Goal: Task Accomplishment & Management: Manage account settings

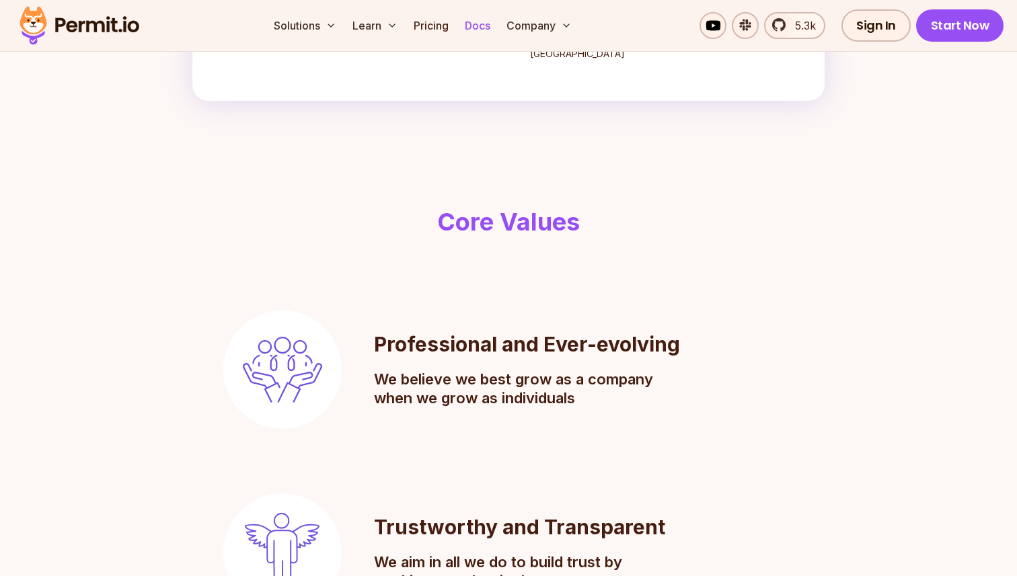
click at [488, 28] on link "Docs" at bounding box center [477, 25] width 36 height 27
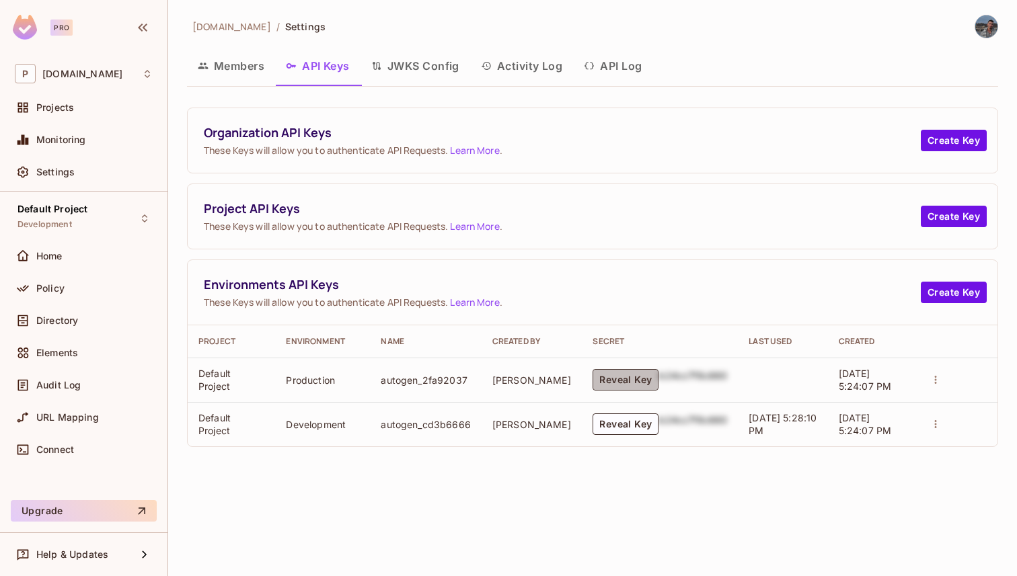
click at [639, 387] on button "Reveal Key" at bounding box center [626, 380] width 66 height 22
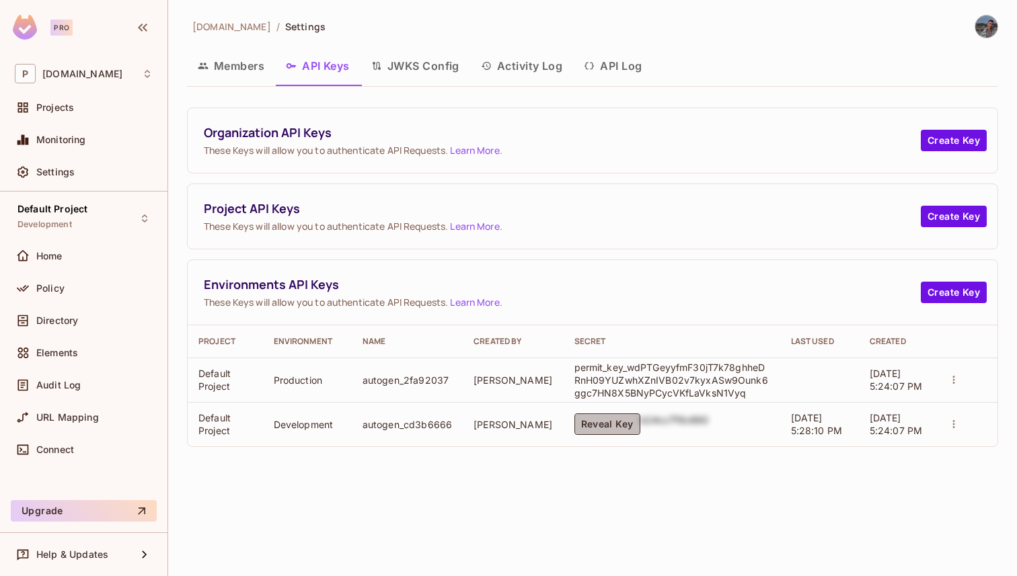
click at [617, 418] on button "Reveal Key" at bounding box center [607, 425] width 66 height 22
click at [965, 299] on button "Create Key" at bounding box center [954, 293] width 66 height 22
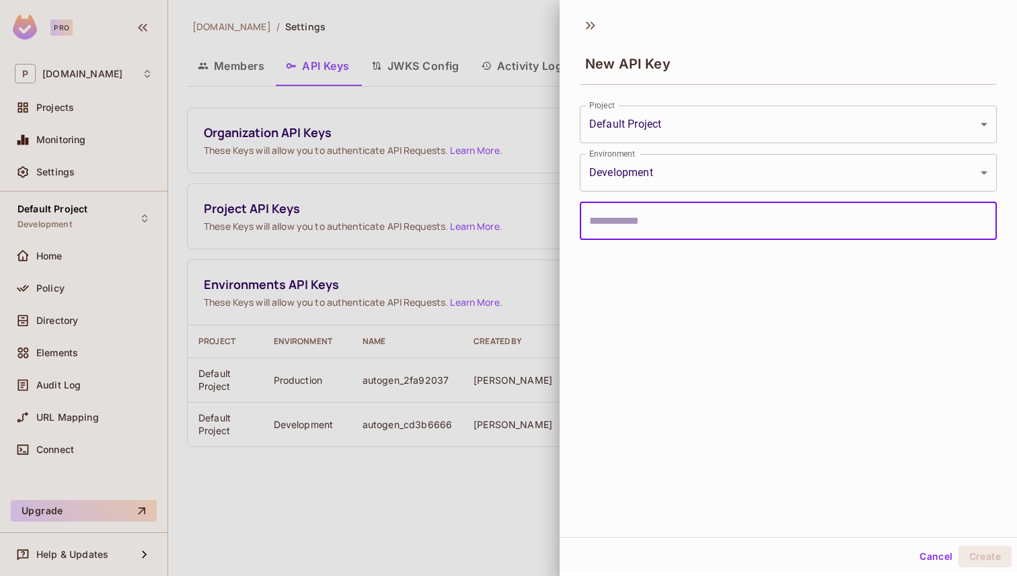
click at [759, 223] on input "text" at bounding box center [788, 221] width 417 height 38
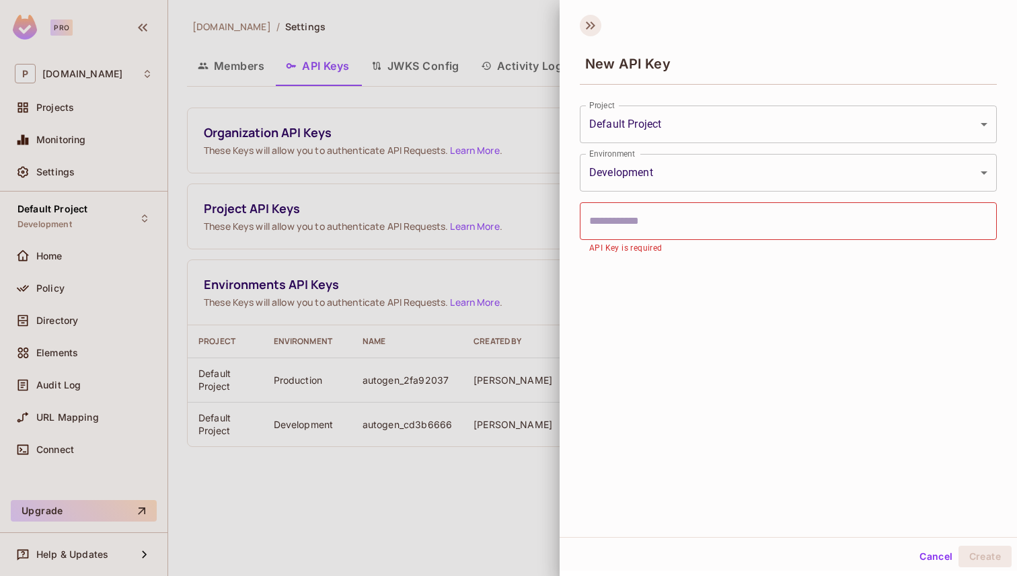
click at [590, 29] on icon at bounding box center [591, 26] width 22 height 22
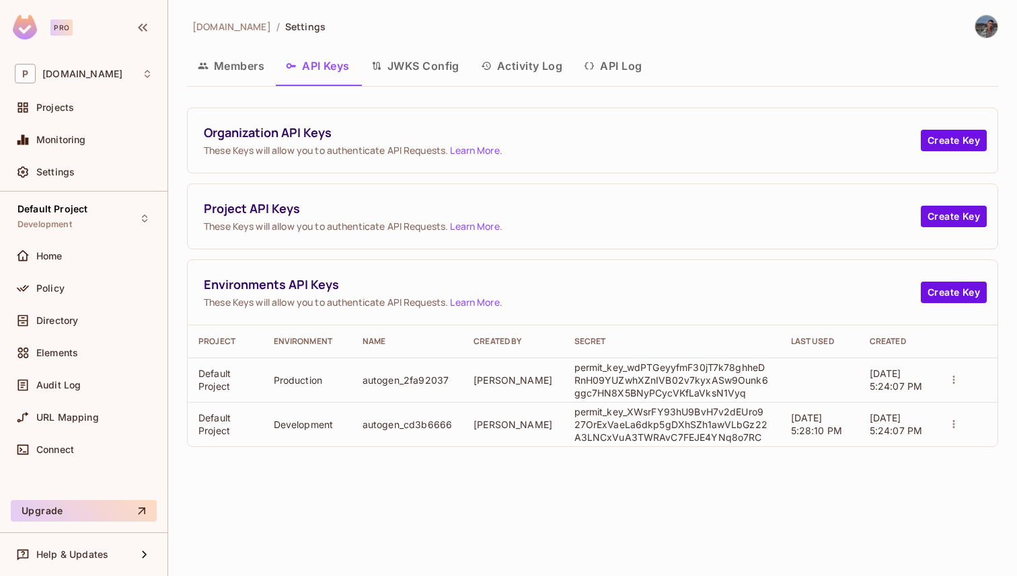
click at [613, 73] on button "API Log" at bounding box center [612, 66] width 79 height 34
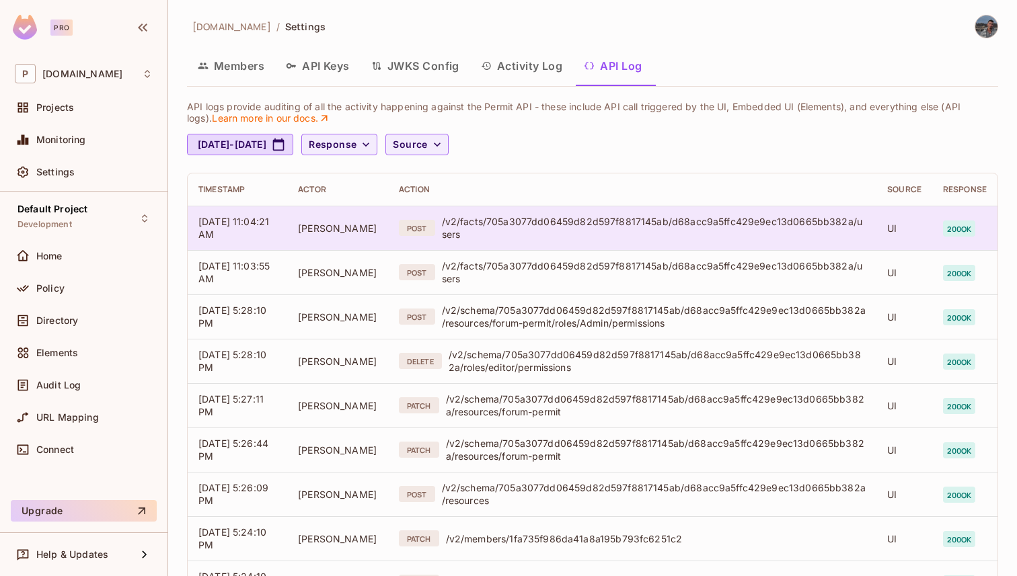
click at [621, 243] on td "POST /v2/facts/705a3077dd06459d82d597f8817145ab/d68acc9a5ffc429e9ec13d0665bb382…" at bounding box center [632, 228] width 488 height 44
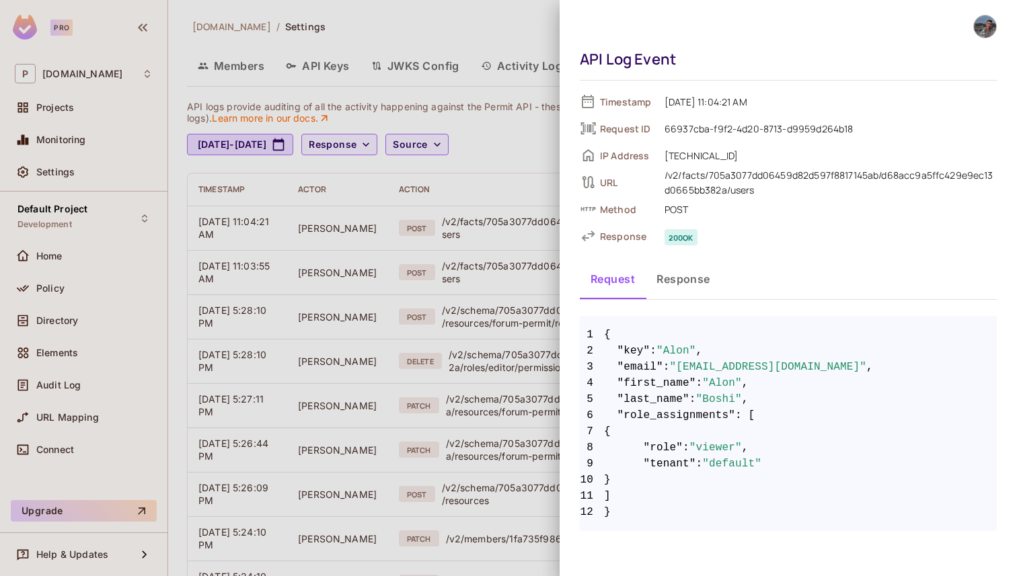
click at [556, 320] on div at bounding box center [508, 288] width 1017 height 576
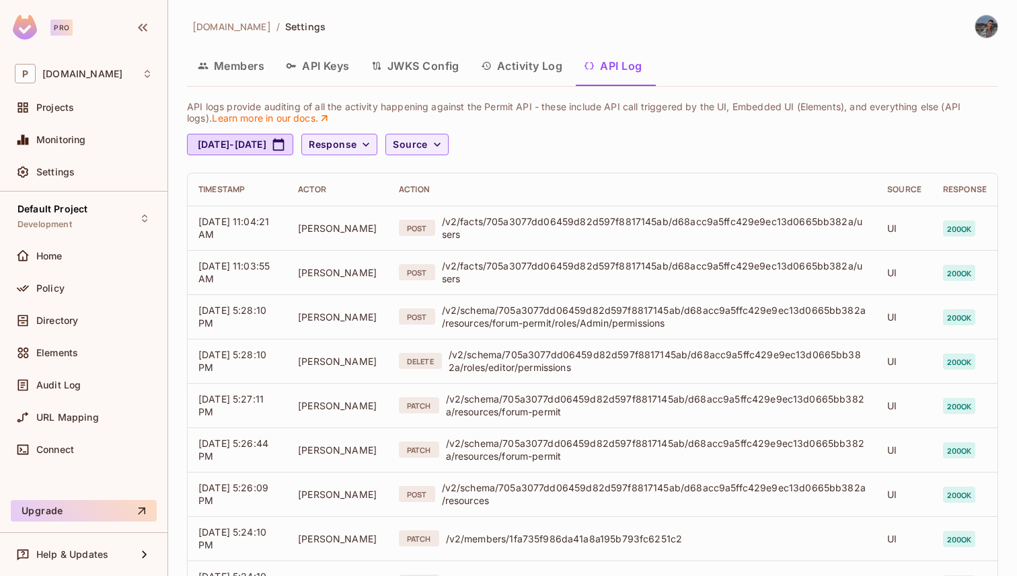
click at [447, 80] on button "JWKS Config" at bounding box center [415, 66] width 110 height 34
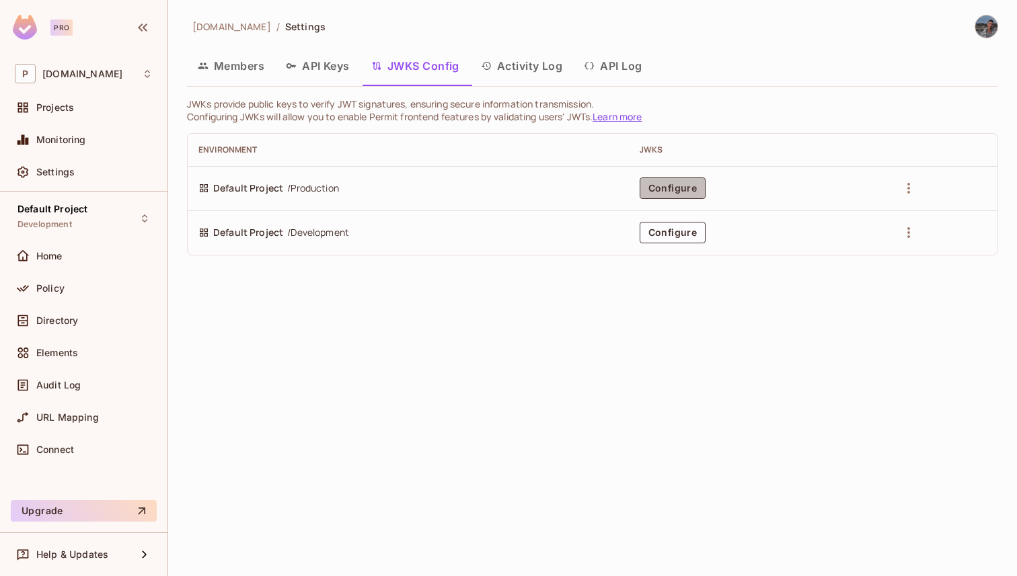
click at [662, 189] on button "Configure" at bounding box center [673, 189] width 66 height 22
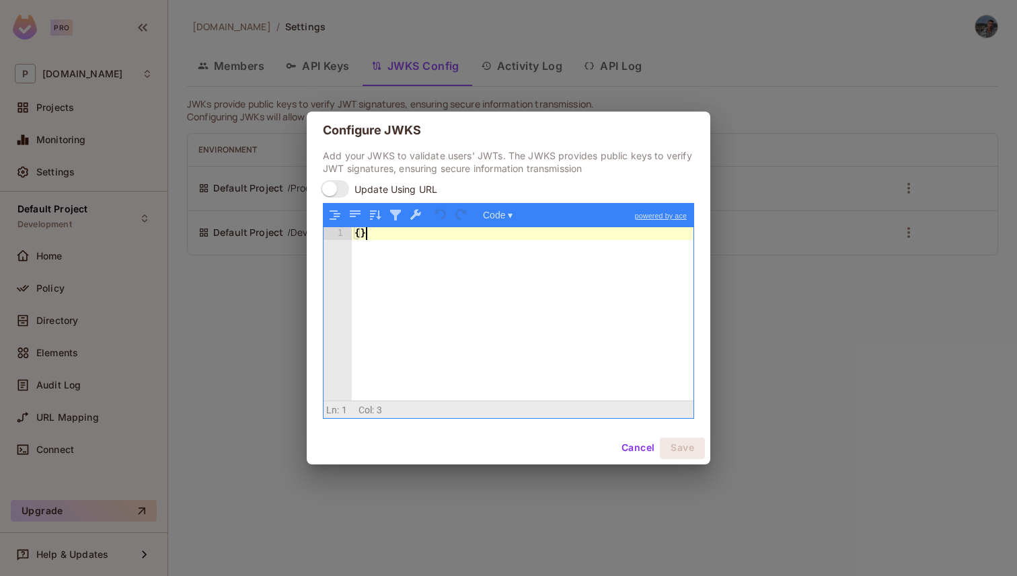
click at [502, 267] on div "{ }" at bounding box center [523, 326] width 342 height 198
click at [638, 216] on link "powered by ace" at bounding box center [660, 216] width 65 height 24
click at [512, 213] on button "Code ▾" at bounding box center [497, 214] width 39 height 17
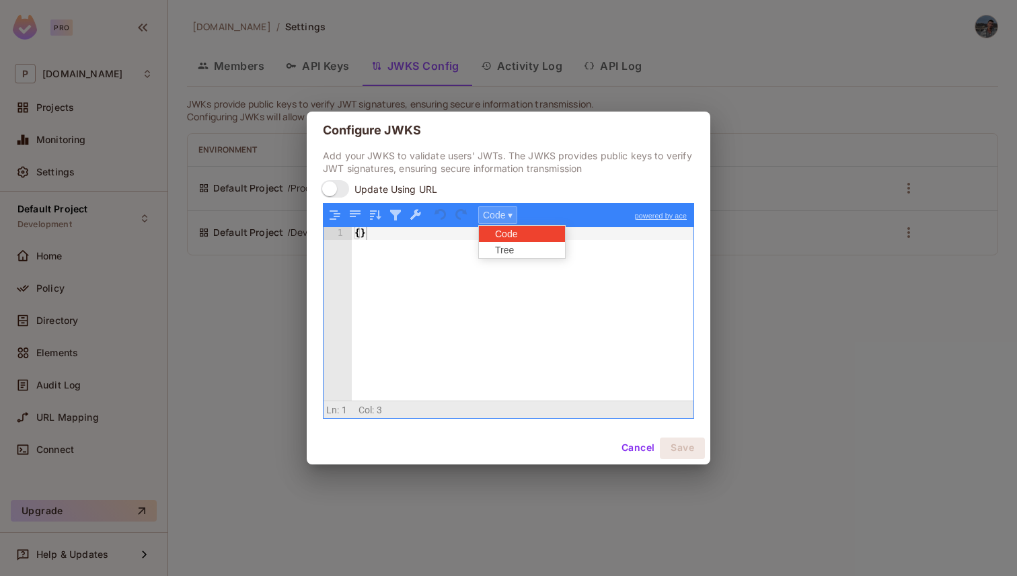
scroll to position [9, 0]
click at [508, 251] on div "Tree" at bounding box center [519, 250] width 81 height 16
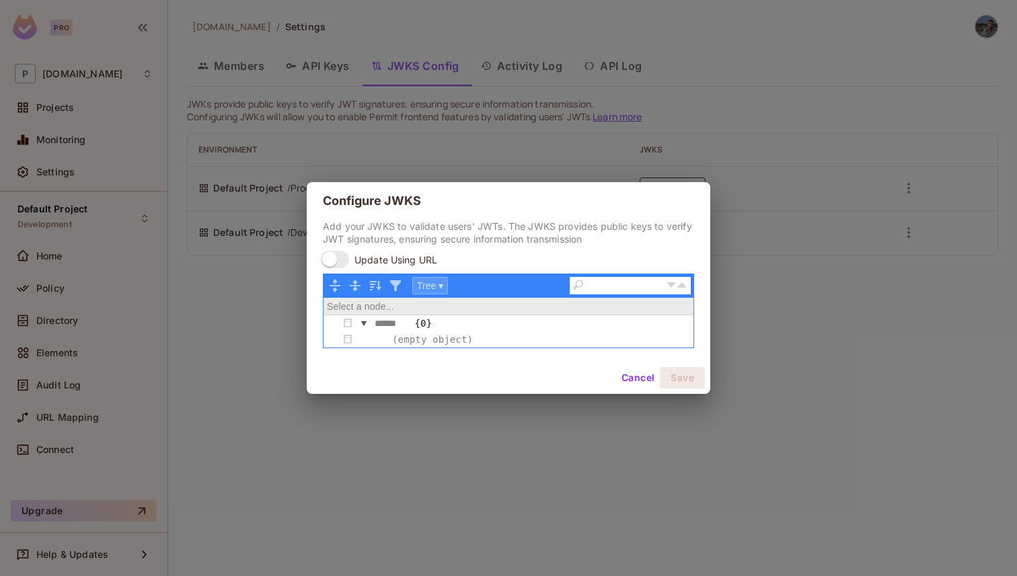
click at [436, 287] on button "Tree ▾" at bounding box center [430, 285] width 36 height 17
click at [440, 299] on div "Code" at bounding box center [453, 305] width 81 height 16
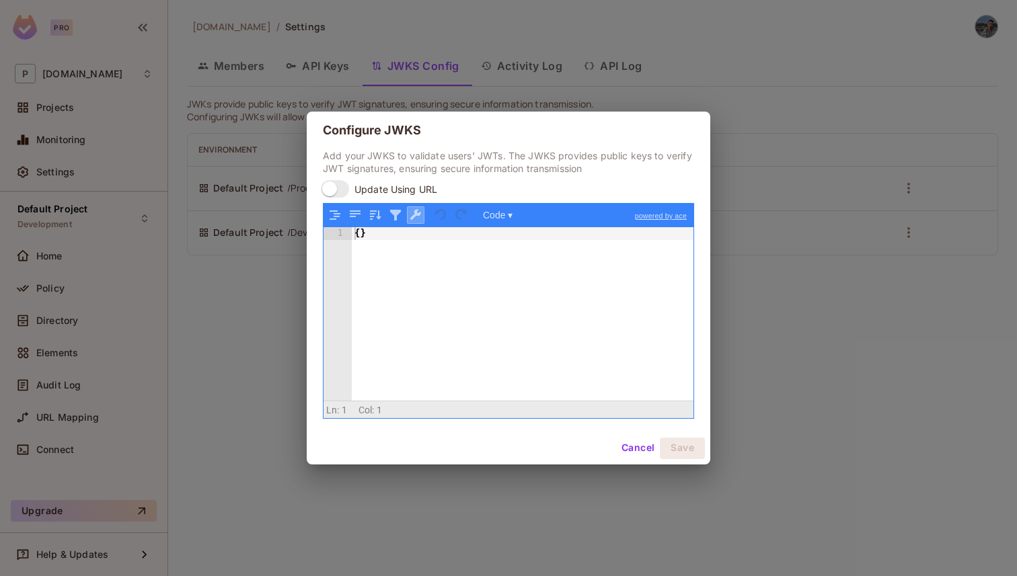
click at [420, 220] on button "button" at bounding box center [415, 214] width 17 height 17
click at [395, 221] on button "button" at bounding box center [395, 214] width 17 height 17
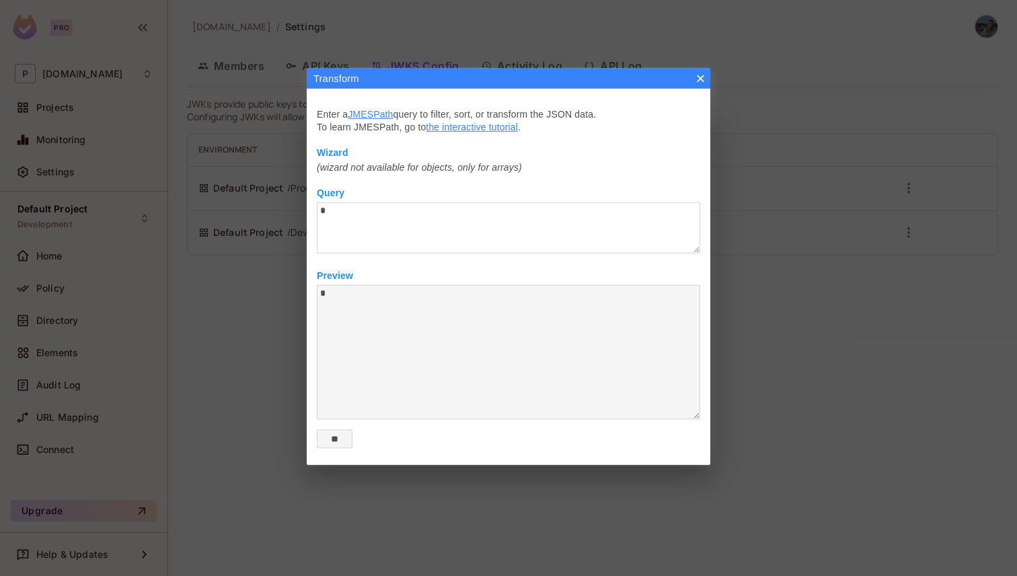
type textarea "* *"
click at [704, 83] on button "×" at bounding box center [700, 78] width 10 height 10
